Goal: Information Seeking & Learning: Find specific fact

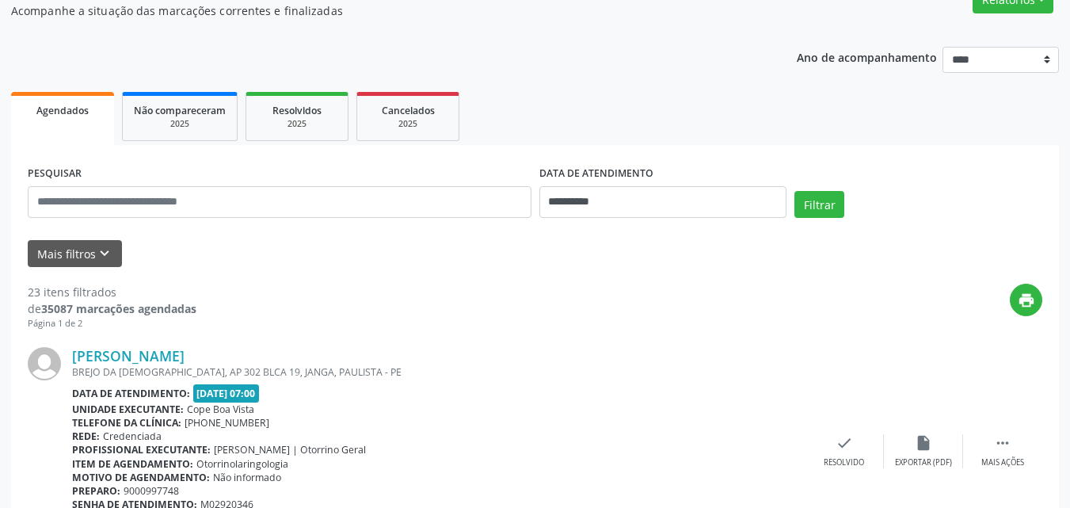
scroll to position [158, 0]
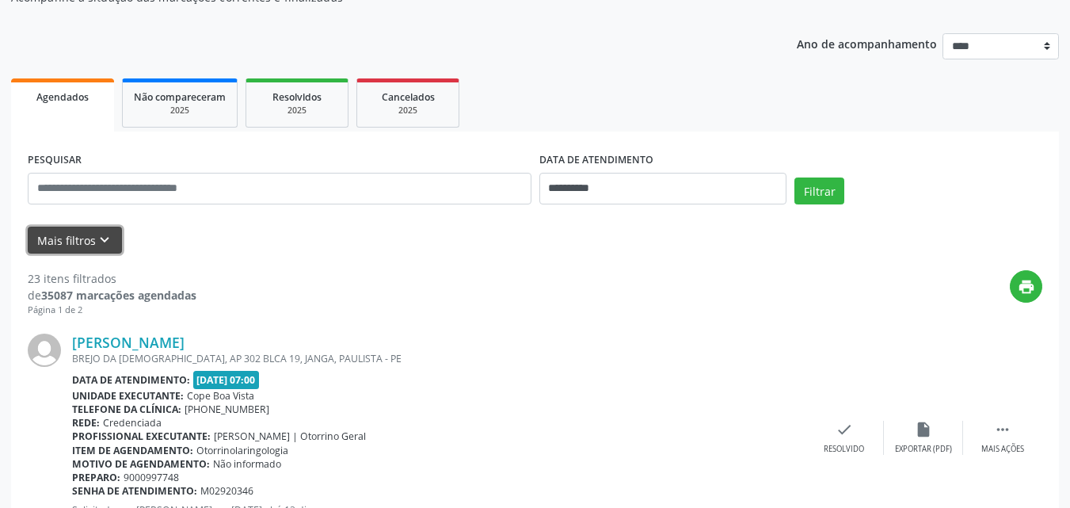
click at [106, 238] on icon "keyboard_arrow_down" at bounding box center [104, 239] width 17 height 17
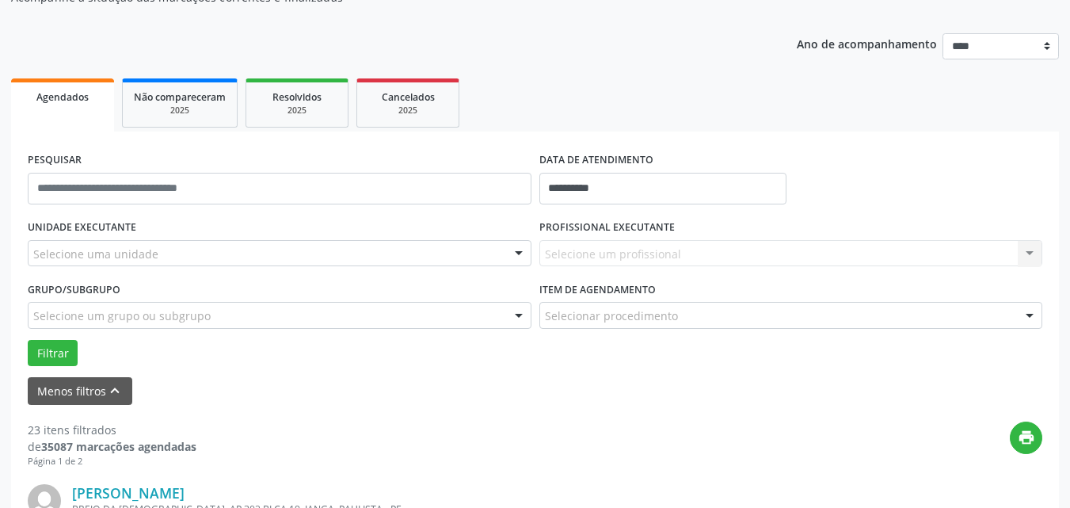
click at [217, 253] on div "Selecione uma unidade" at bounding box center [280, 253] width 504 height 27
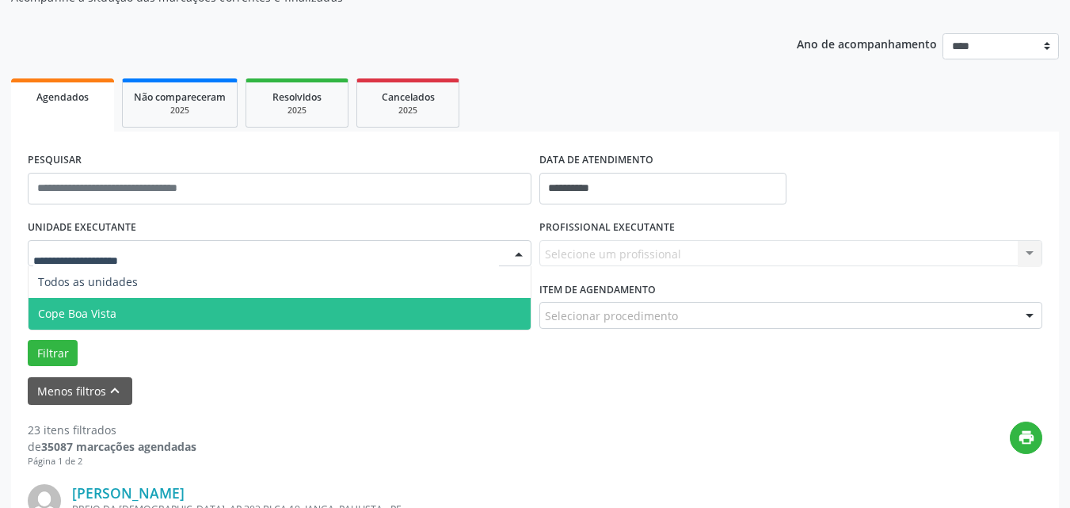
click at [138, 302] on span "Cope Boa Vista" at bounding box center [280, 314] width 502 height 32
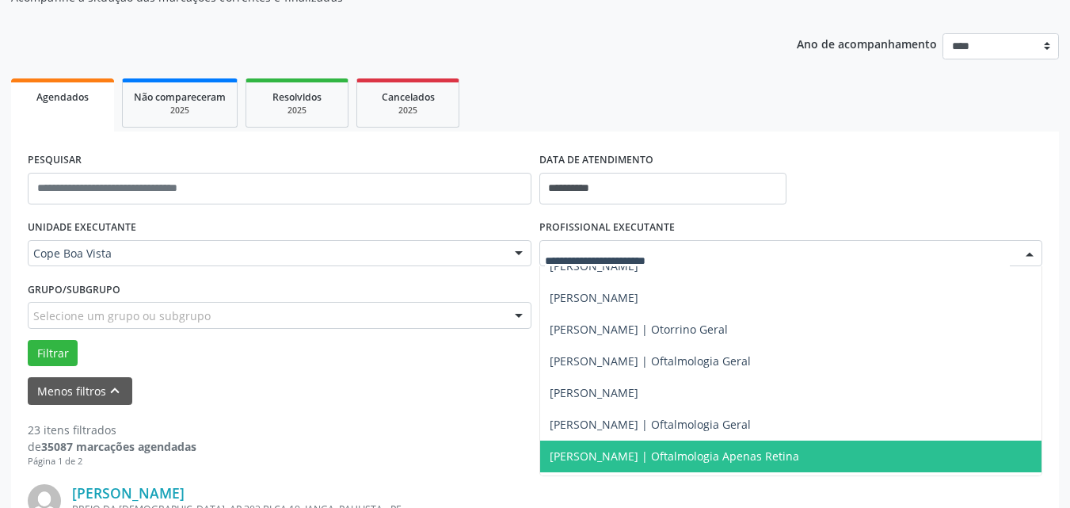
scroll to position [475, 0]
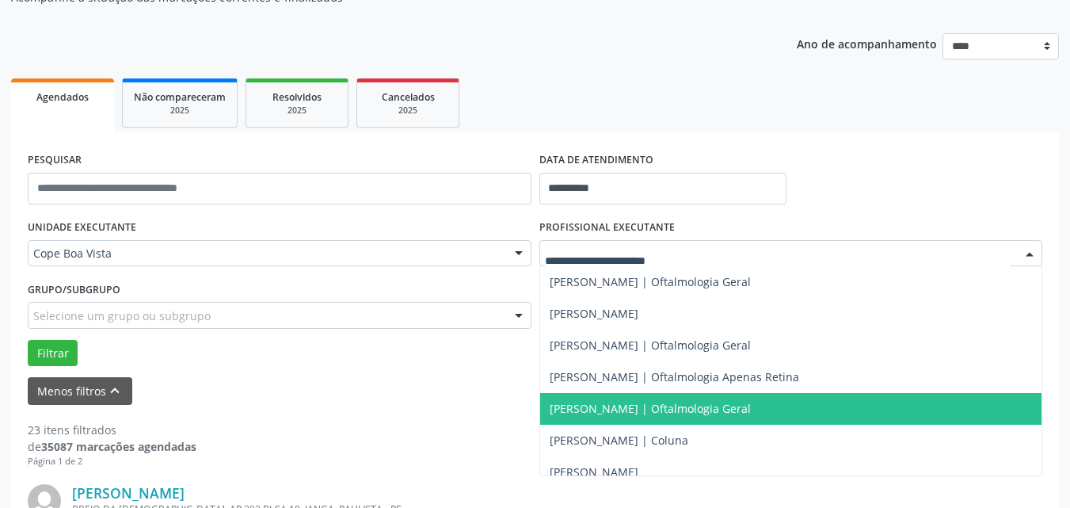
click at [600, 416] on span "[PERSON_NAME] | Oftalmologia Geral" at bounding box center [649, 408] width 201 height 15
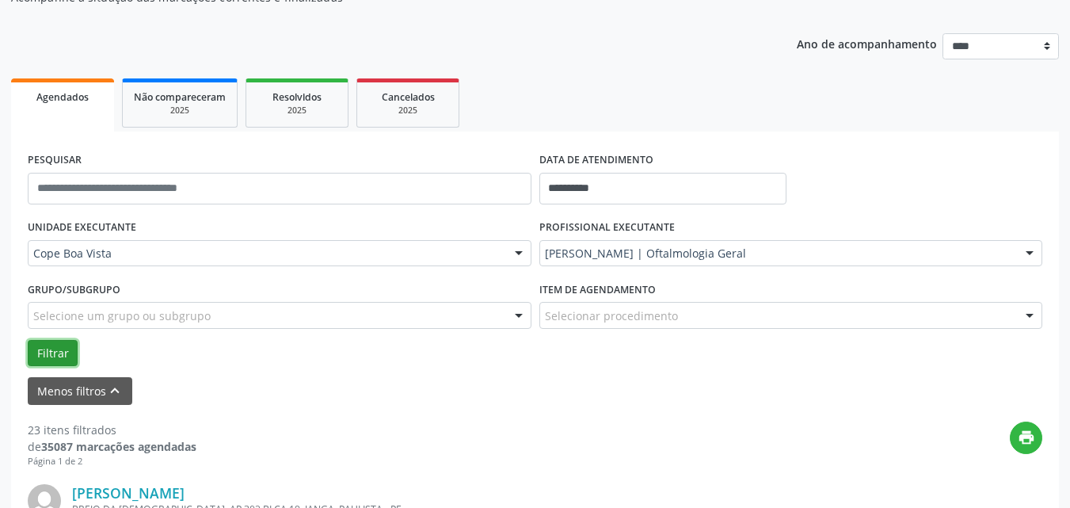
click at [55, 349] on button "Filtrar" at bounding box center [53, 353] width 50 height 27
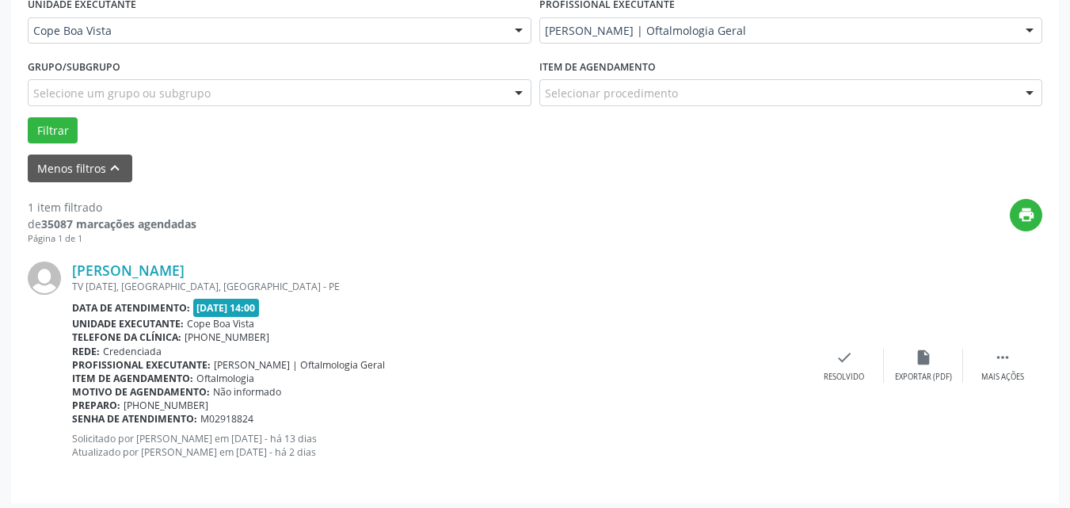
scroll to position [387, 0]
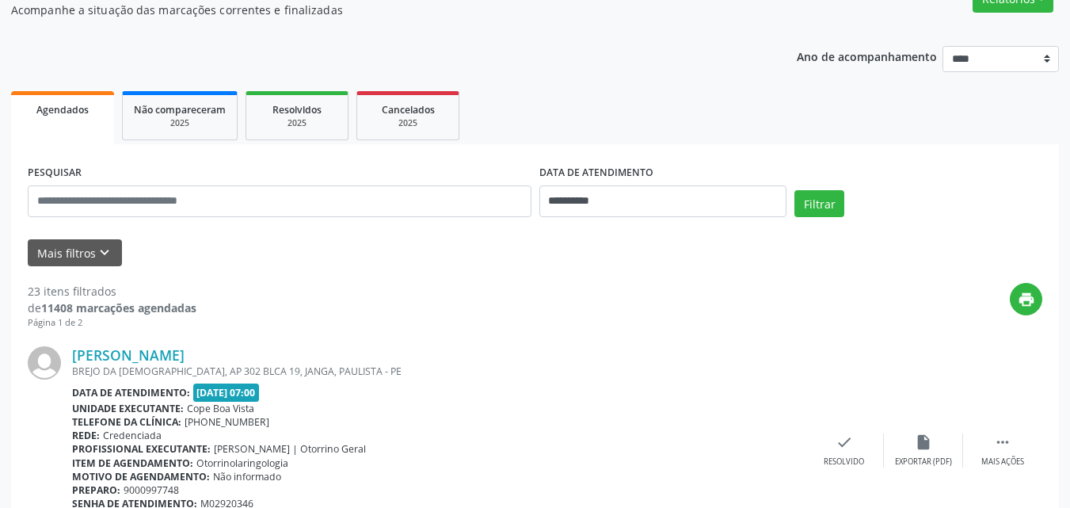
scroll to position [158, 0]
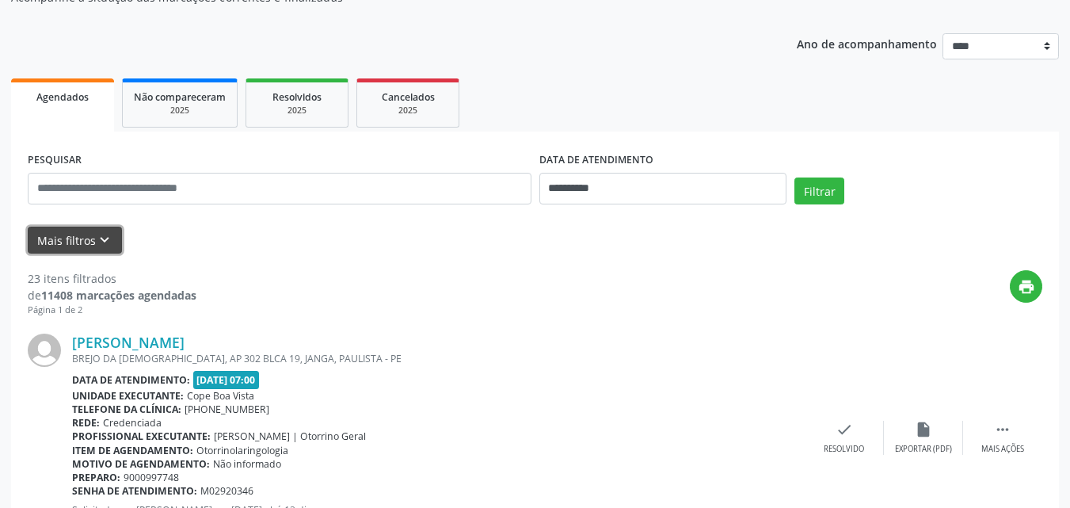
click at [105, 234] on icon "keyboard_arrow_down" at bounding box center [104, 239] width 17 height 17
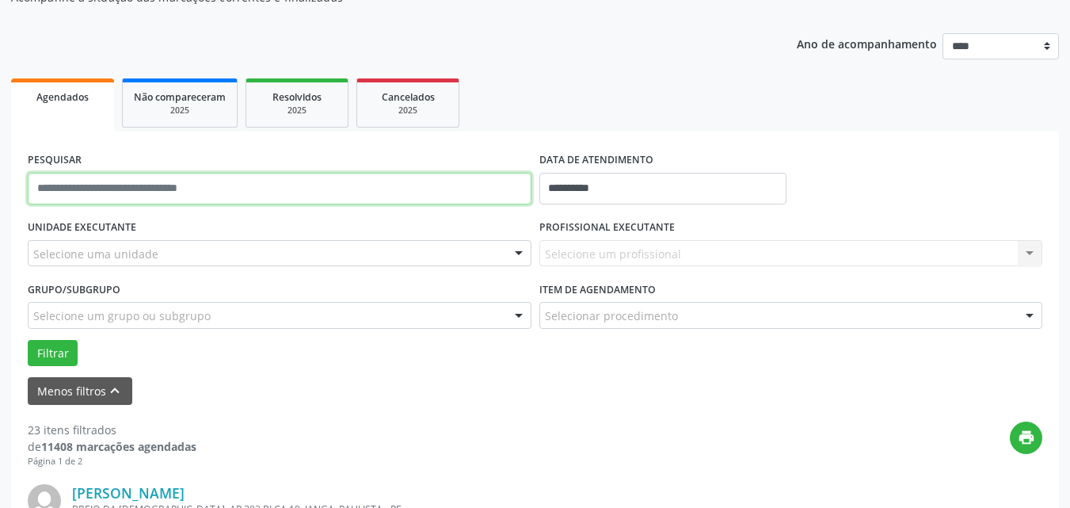
click at [354, 181] on input "text" at bounding box center [280, 189] width 504 height 32
type input "*********"
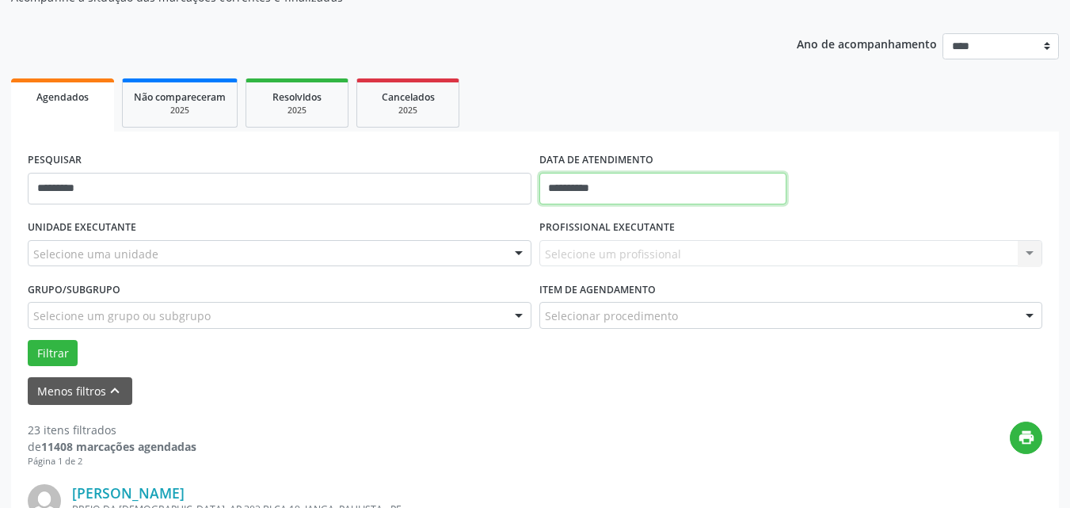
click at [631, 189] on input "**********" at bounding box center [663, 189] width 248 height 32
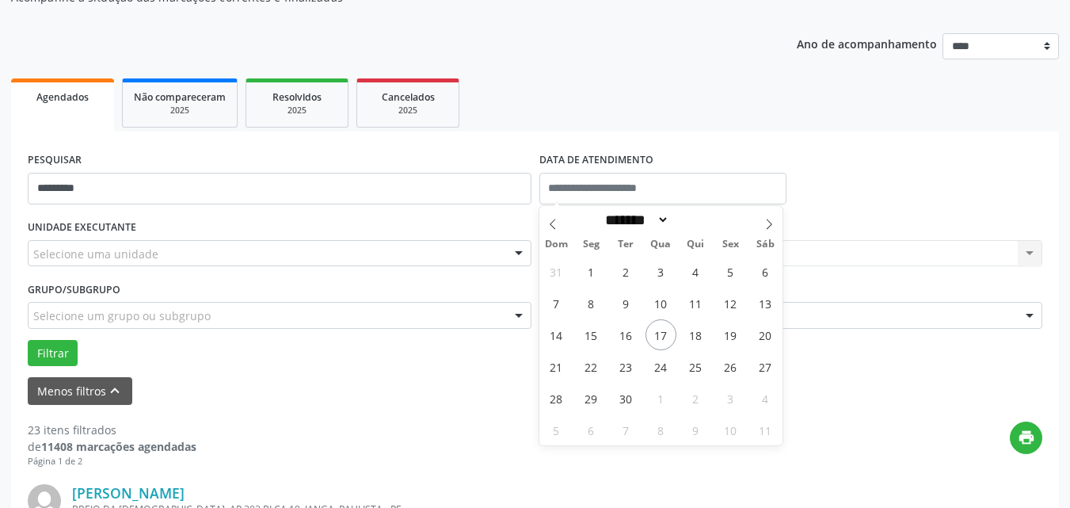
drag, startPoint x: 216, startPoint y: 368, endPoint x: 120, endPoint y: 355, distance: 96.7
click at [211, 368] on form "PESQUISAR ********* DATA DE ATENDIMENTO UNIDADE EXECUTANTE Selecione uma unidad…" at bounding box center [535, 276] width 1014 height 257
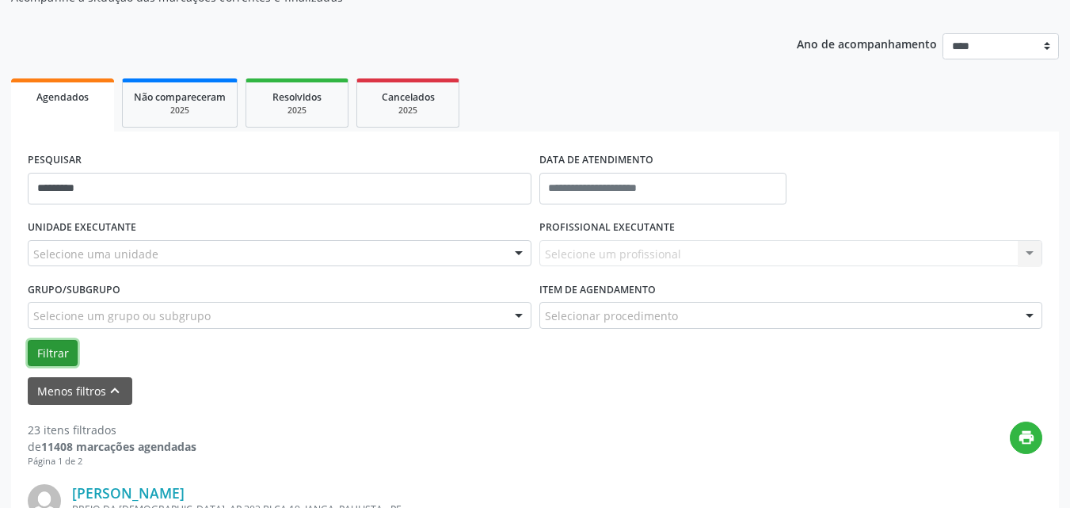
click at [63, 352] on button "Filtrar" at bounding box center [53, 353] width 50 height 27
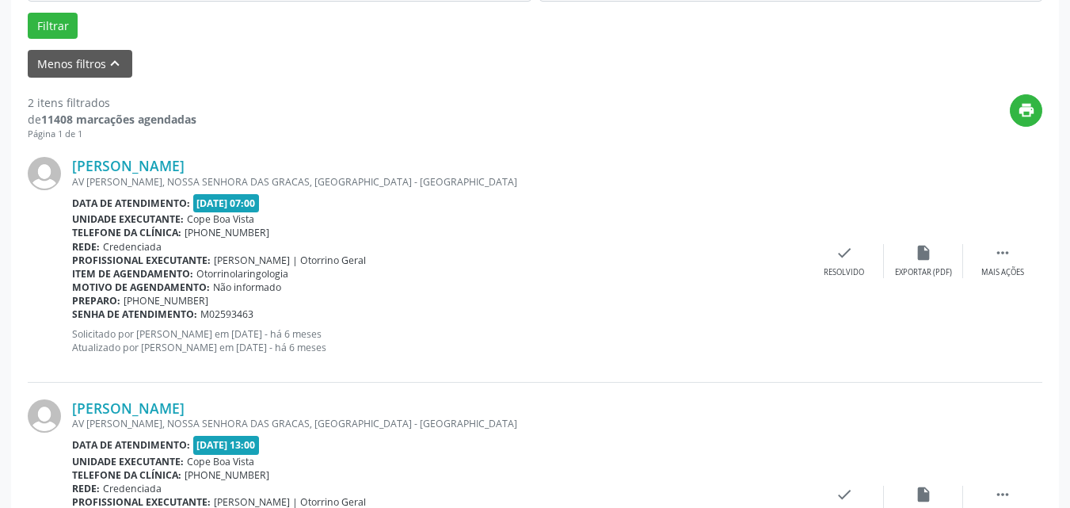
scroll to position [629, 0]
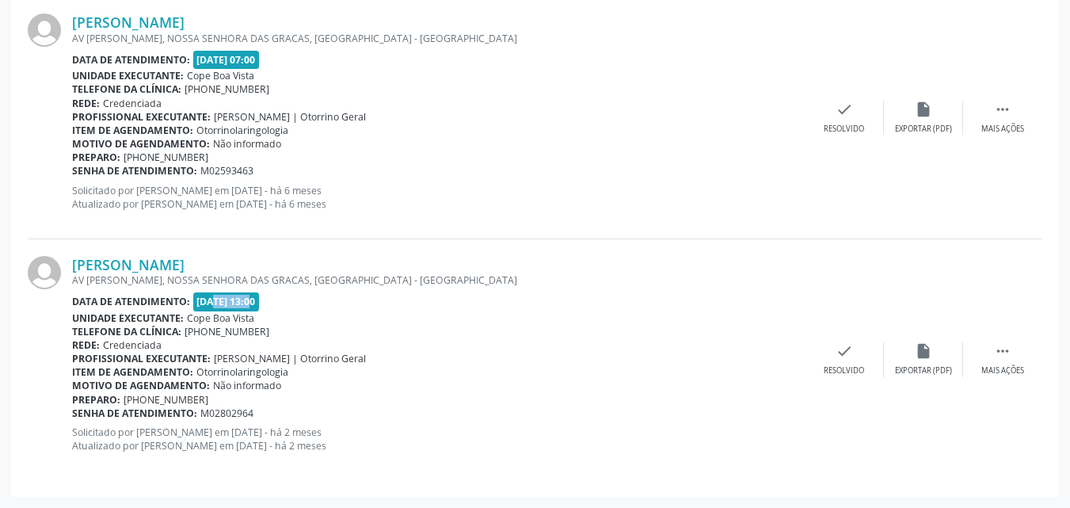
drag, startPoint x: 196, startPoint y: 306, endPoint x: 241, endPoint y: 308, distance: 46.0
click at [241, 308] on span "17/07/2025 - 13:00" at bounding box center [226, 301] width 67 height 18
click at [344, 299] on div "Data de atendimento: 17/07/2025 - 13:00" at bounding box center [438, 301] width 732 height 18
drag, startPoint x: 471, startPoint y: 310, endPoint x: 491, endPoint y: 312, distance: 19.9
click at [485, 335] on div "Luan Vilar Silva Barboza AV CICERO BATISTA DE OLIVEIRA, NOSSA SENHORA DAS GRACA…" at bounding box center [438, 359] width 732 height 207
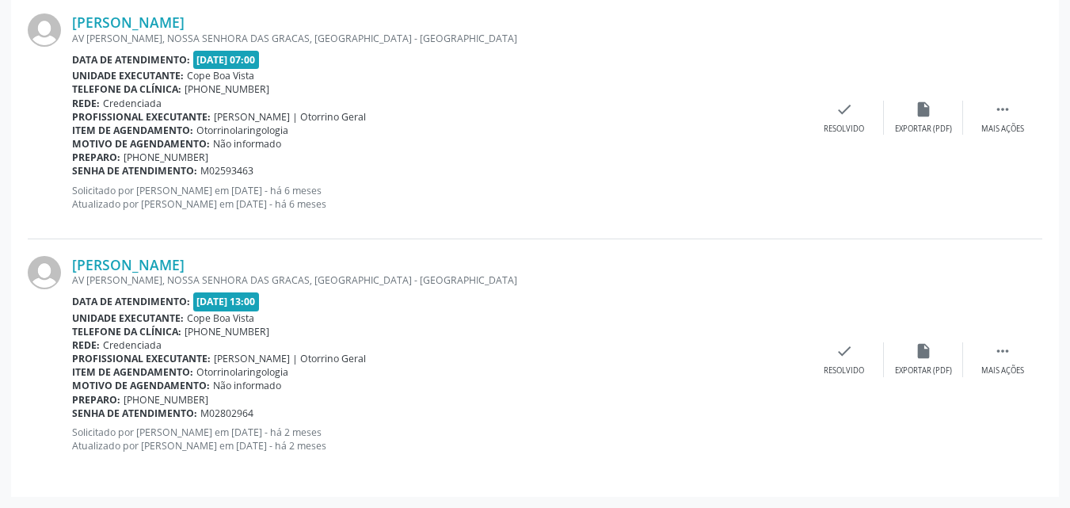
click at [492, 309] on div "Data de atendimento: 17/07/2025 - 13:00" at bounding box center [438, 301] width 732 height 18
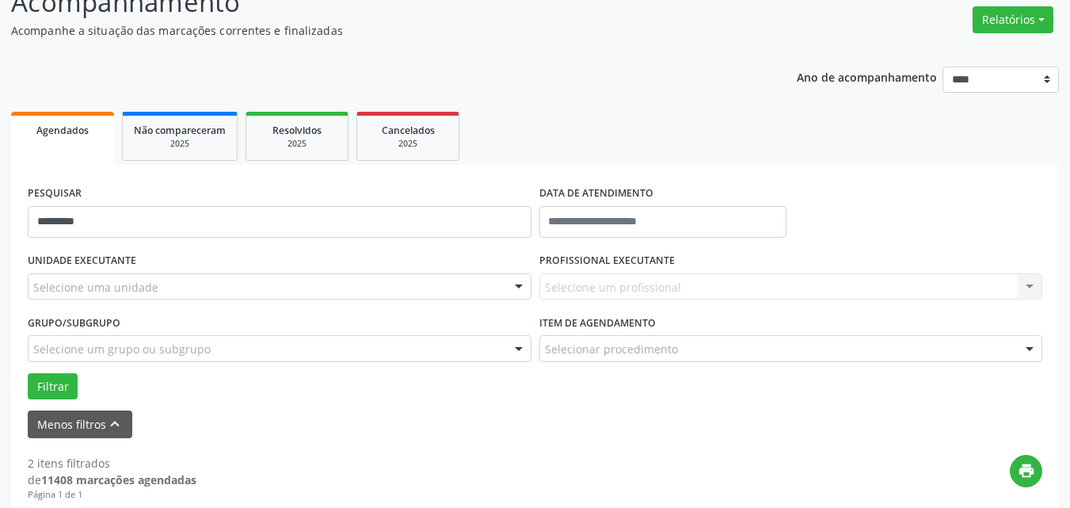
scroll to position [79, 0]
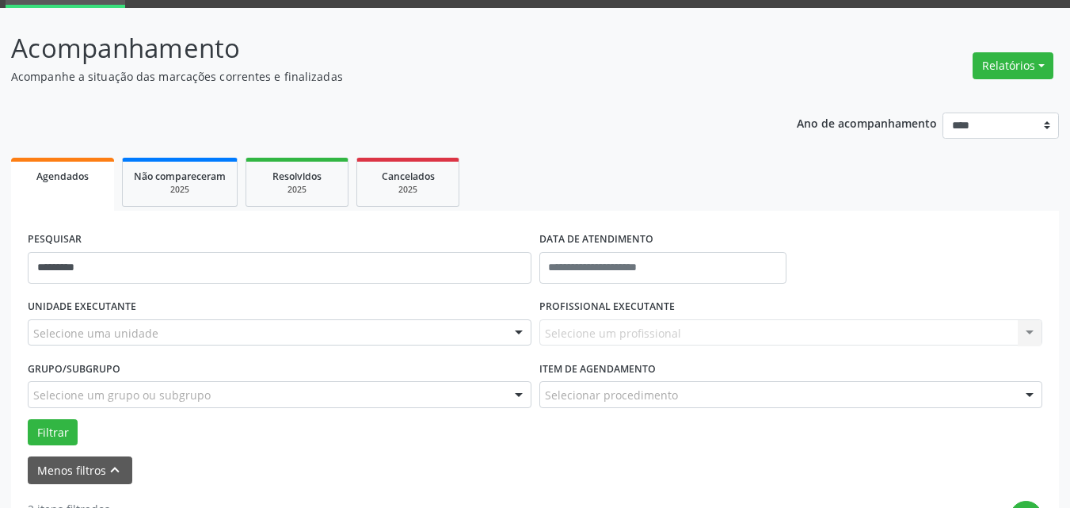
click at [922, 280] on div "PESQUISAR ********* DATA DE ATENDIMENTO" at bounding box center [535, 260] width 1022 height 67
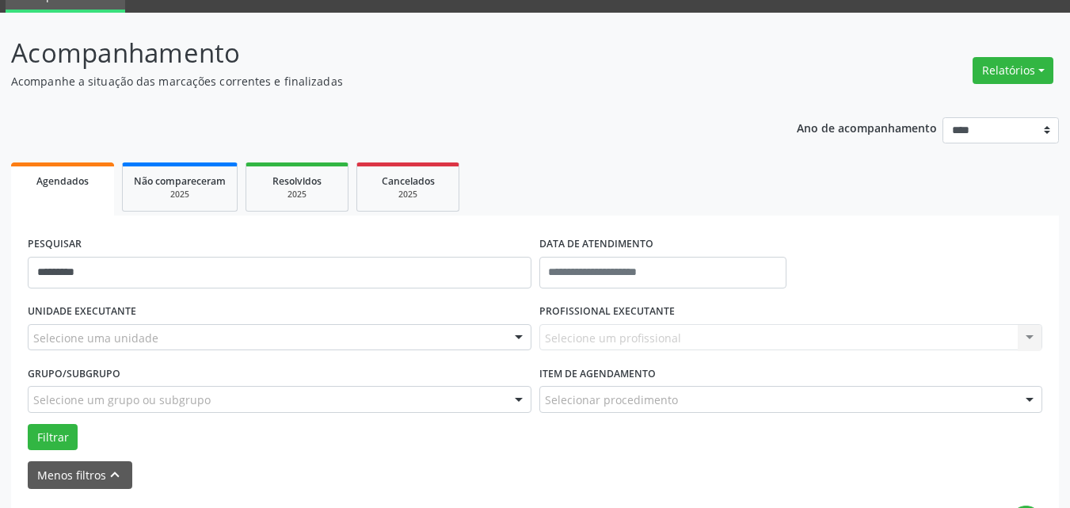
scroll to position [0, 0]
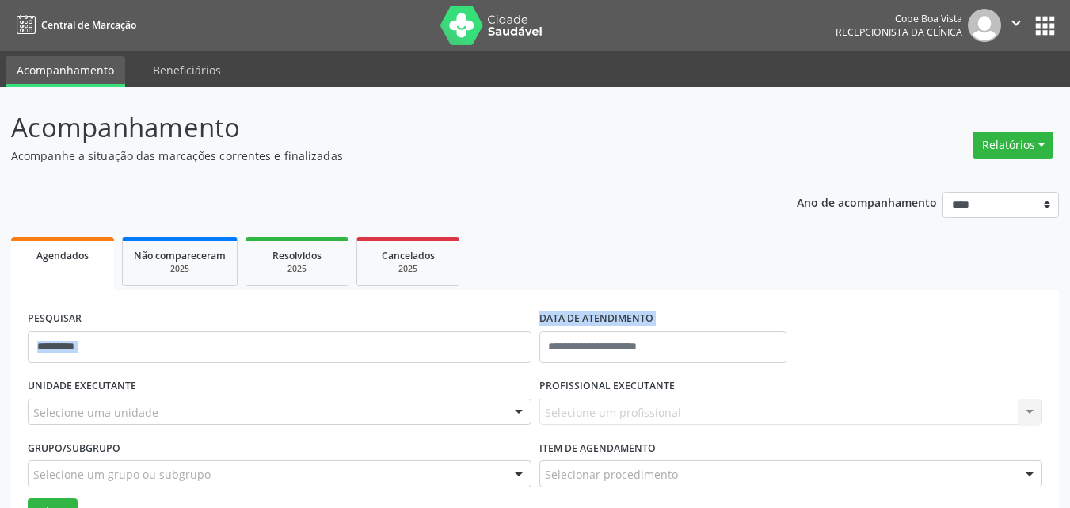
drag, startPoint x: 534, startPoint y: 306, endPoint x: 538, endPoint y: 361, distance: 54.8
click at [539, 363] on div "PESQUISAR ********* DATA DE ATENDIMENTO" at bounding box center [535, 339] width 1022 height 67
click at [536, 354] on div "DATA DE ATENDIMENTO" at bounding box center [663, 339] width 256 height 67
click at [537, 314] on div "DATA DE ATENDIMENTO" at bounding box center [663, 339] width 256 height 67
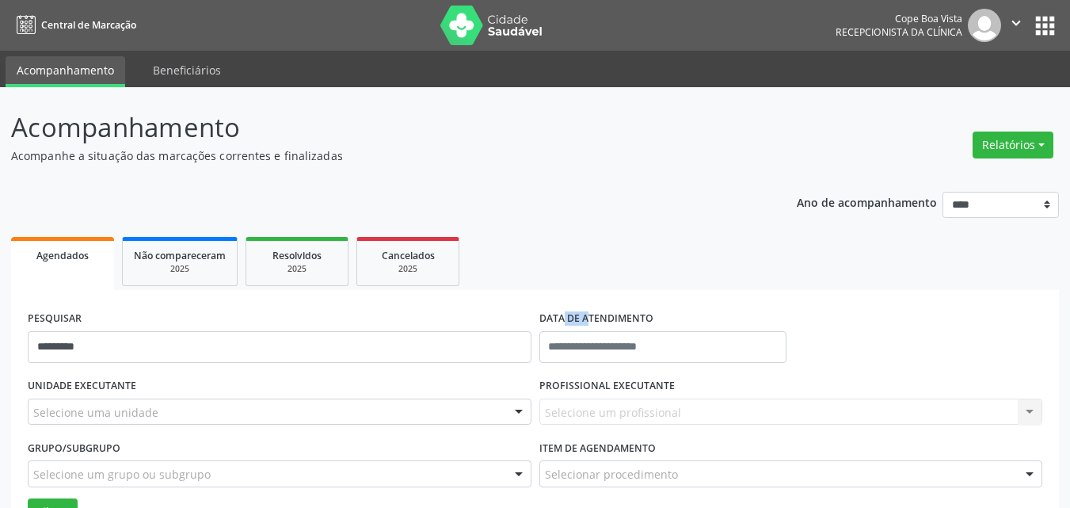
click at [537, 314] on div "DATA DE ATENDIMENTO" at bounding box center [663, 339] width 256 height 67
click at [537, 313] on div "DATA DE ATENDIMENTO" at bounding box center [663, 339] width 256 height 67
click at [536, 311] on div "DATA DE ATENDIMENTO" at bounding box center [663, 339] width 256 height 67
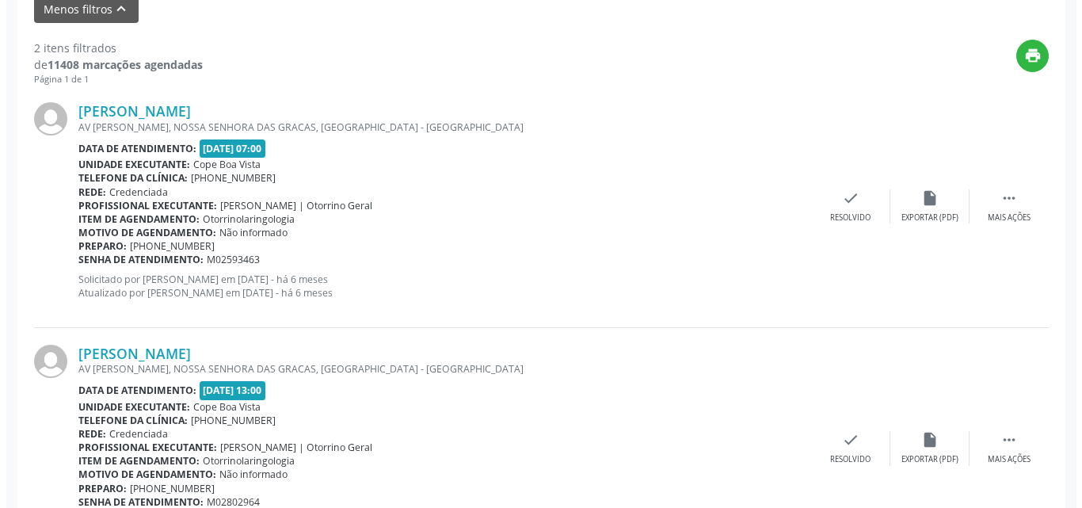
scroll to position [629, 0]
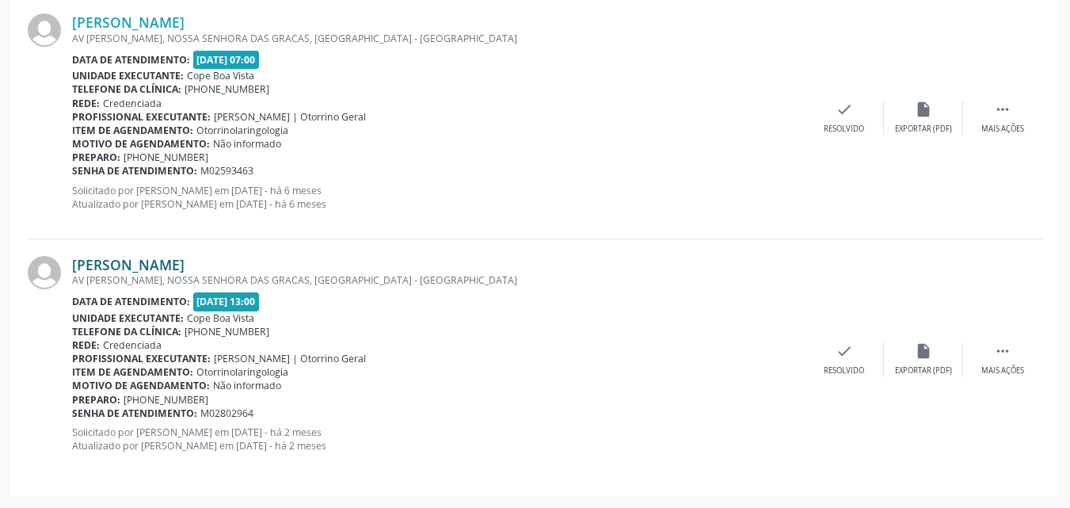
click at [171, 267] on link "Luan Vilar Silva Barboza" at bounding box center [128, 264] width 112 height 17
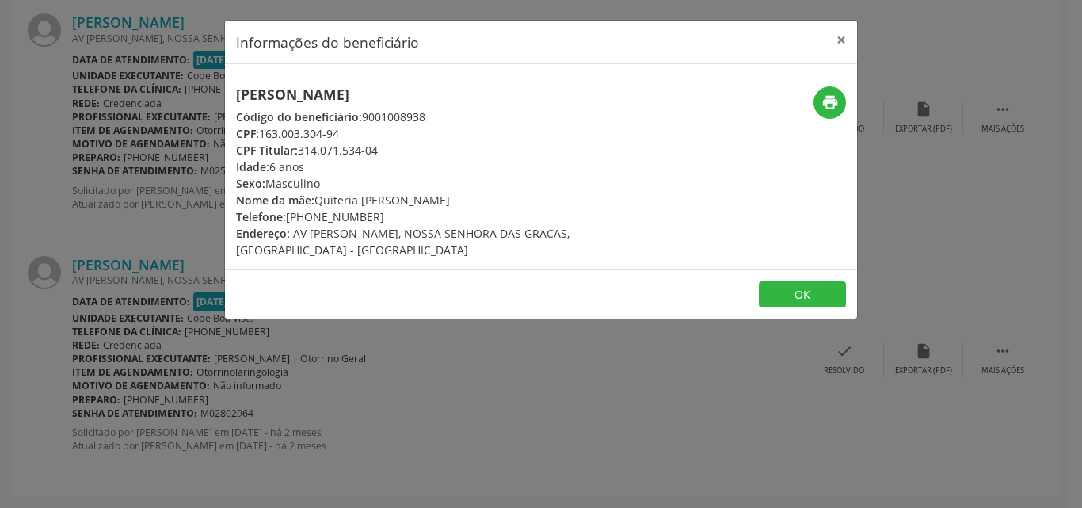
drag, startPoint x: 262, startPoint y: 135, endPoint x: 356, endPoint y: 135, distance: 94.2
click at [356, 135] on div "CPF: 163.003.304-94" at bounding box center [435, 133] width 399 height 17
copy div "163.003.304-94"
